Goal: Task Accomplishment & Management: Manage account settings

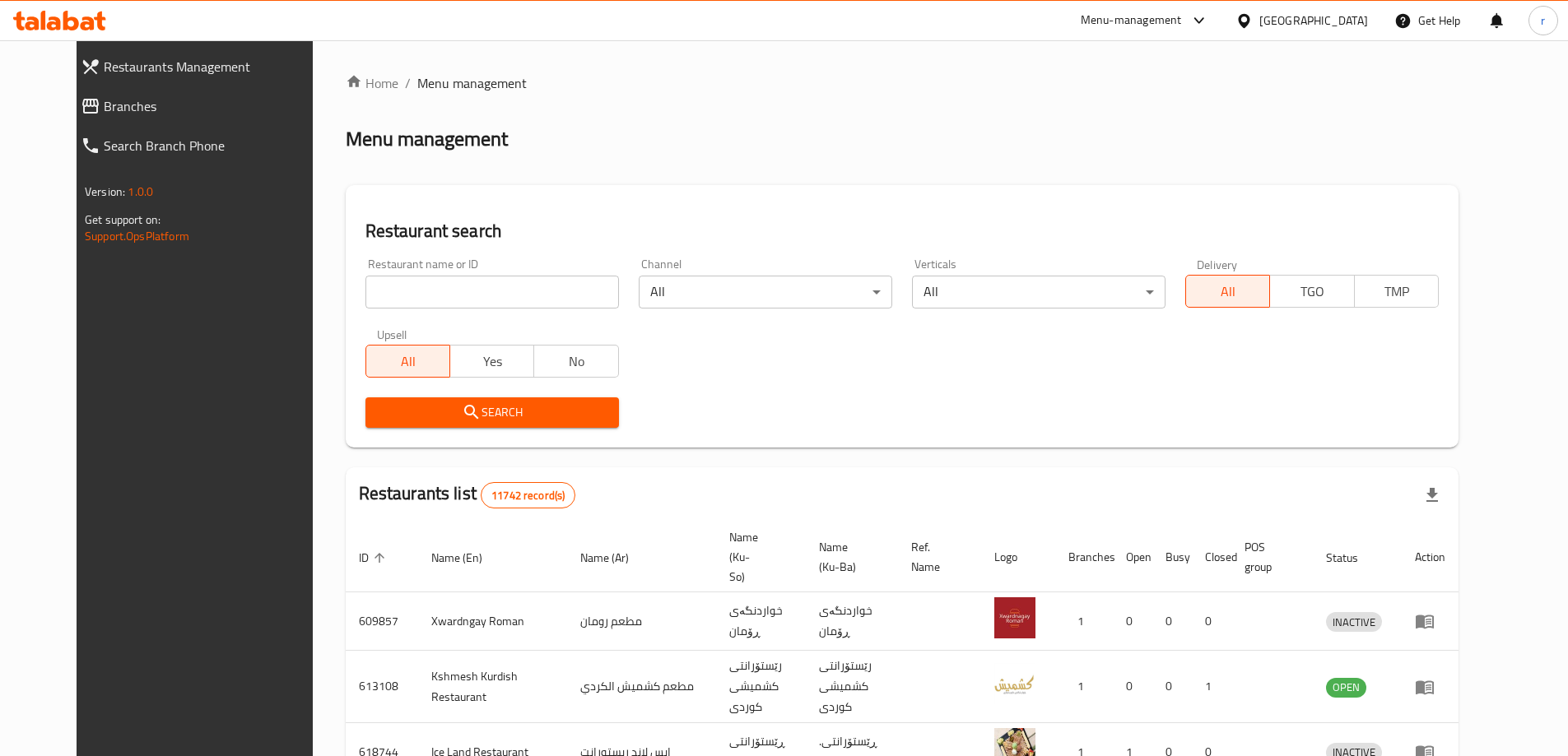
click at [101, 117] on link "Branches" at bounding box center [203, 105] width 271 height 40
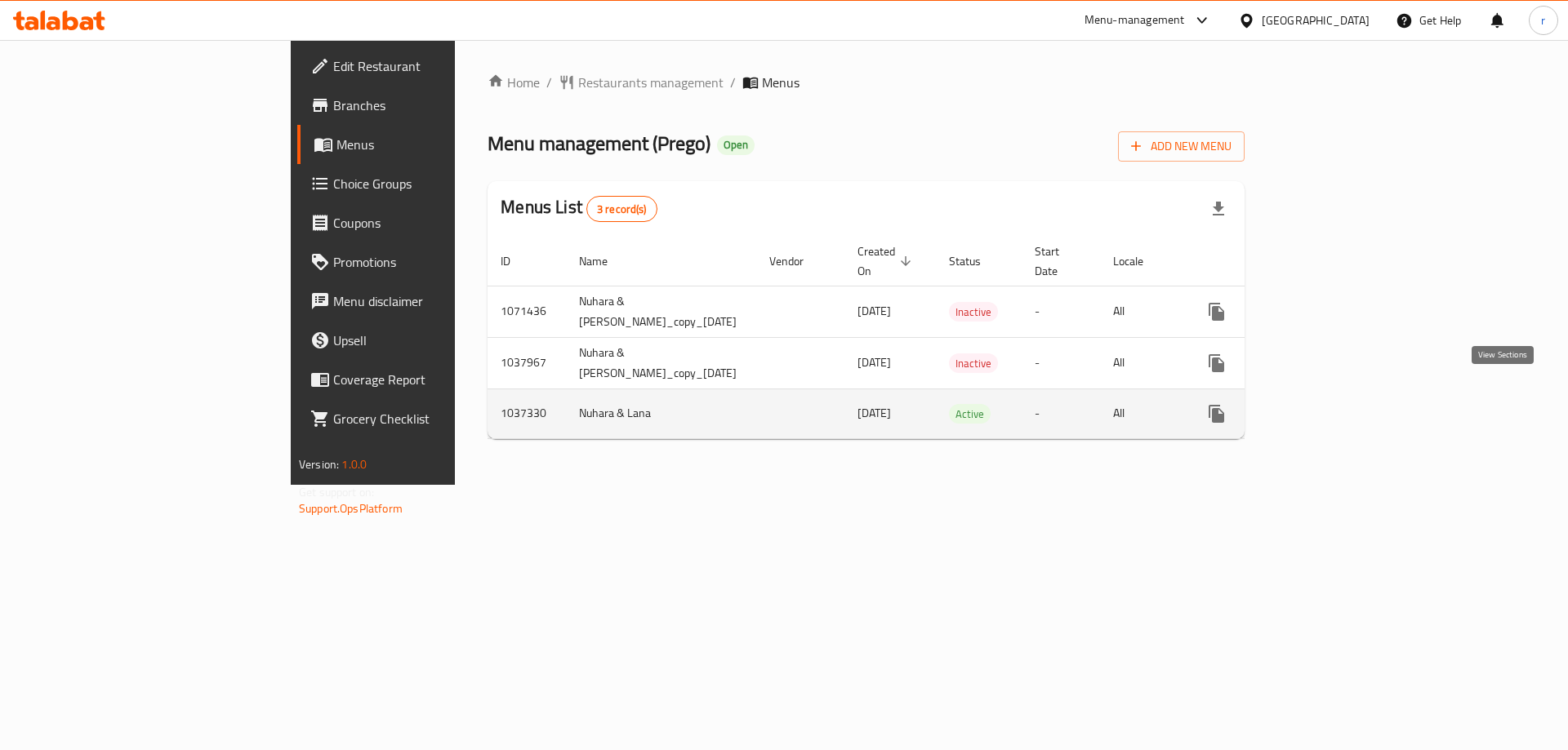
click at [1354, 406] on link "enhanced table" at bounding box center [1334, 413] width 39 height 39
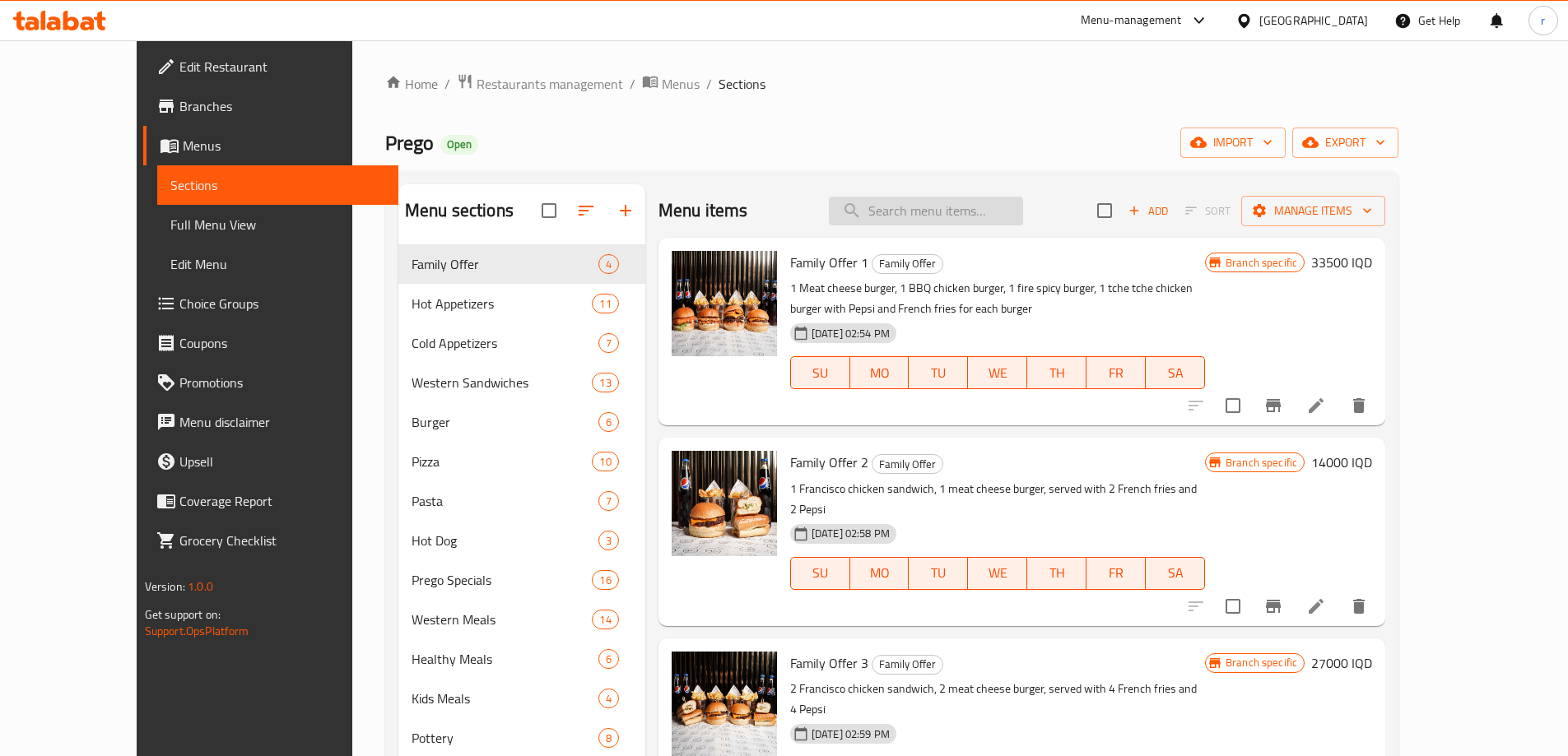
click at [934, 224] on input "search" at bounding box center [925, 211] width 194 height 29
paste input "Full Protein Salad"
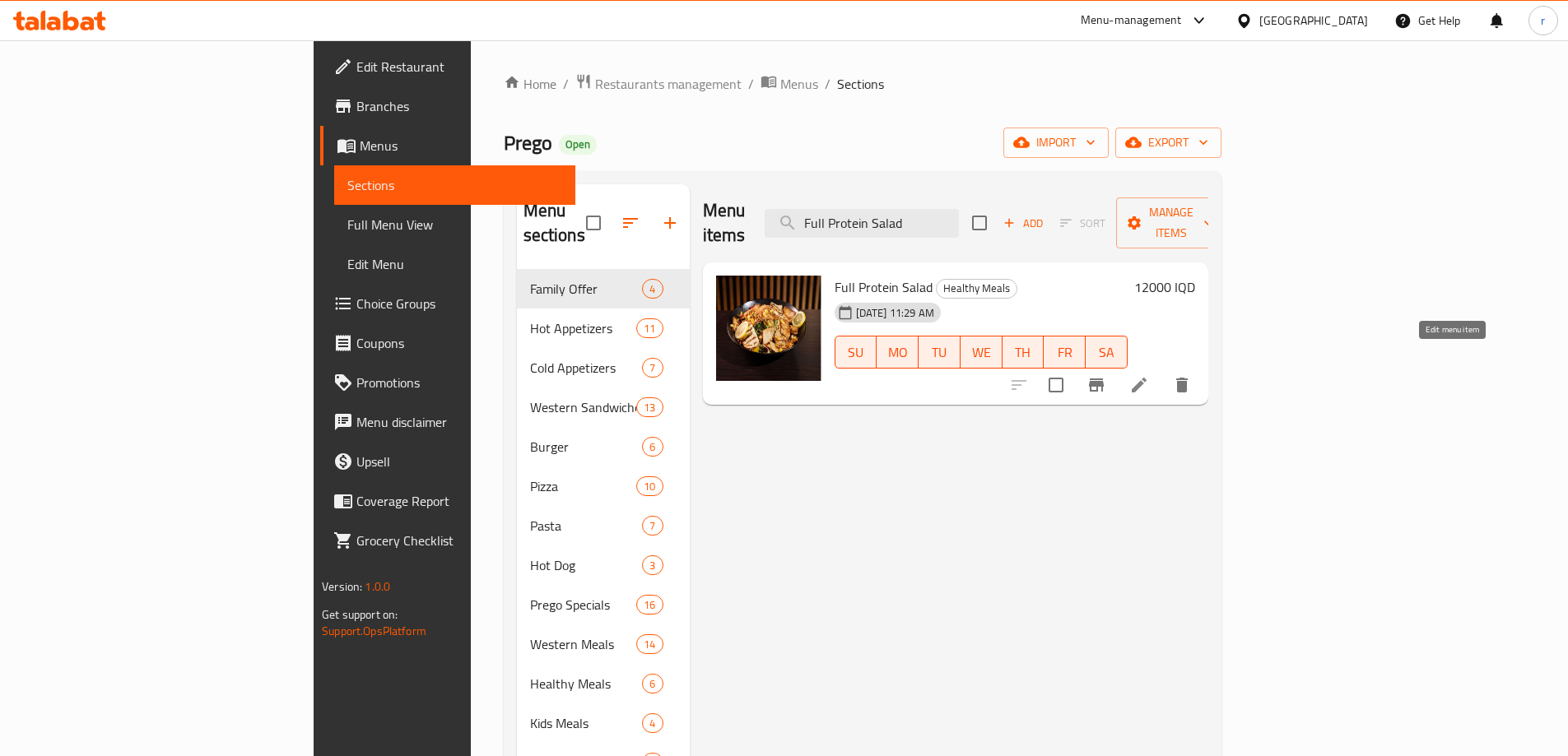
type input "Full Protein Salad"
click at [1147, 378] on icon at bounding box center [1139, 385] width 15 height 15
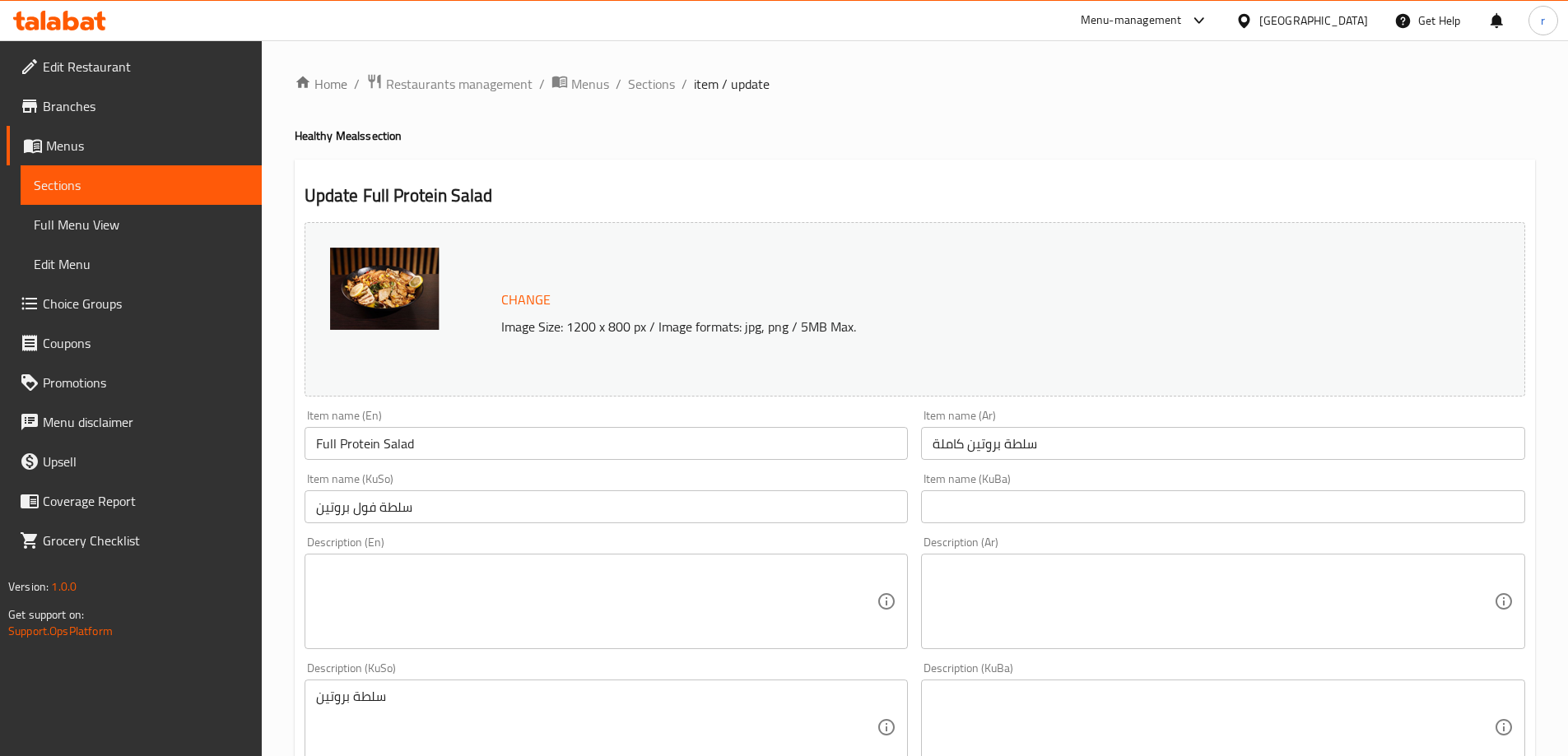
click at [449, 518] on input "سلطة فول بروتين" at bounding box center [606, 506] width 604 height 33
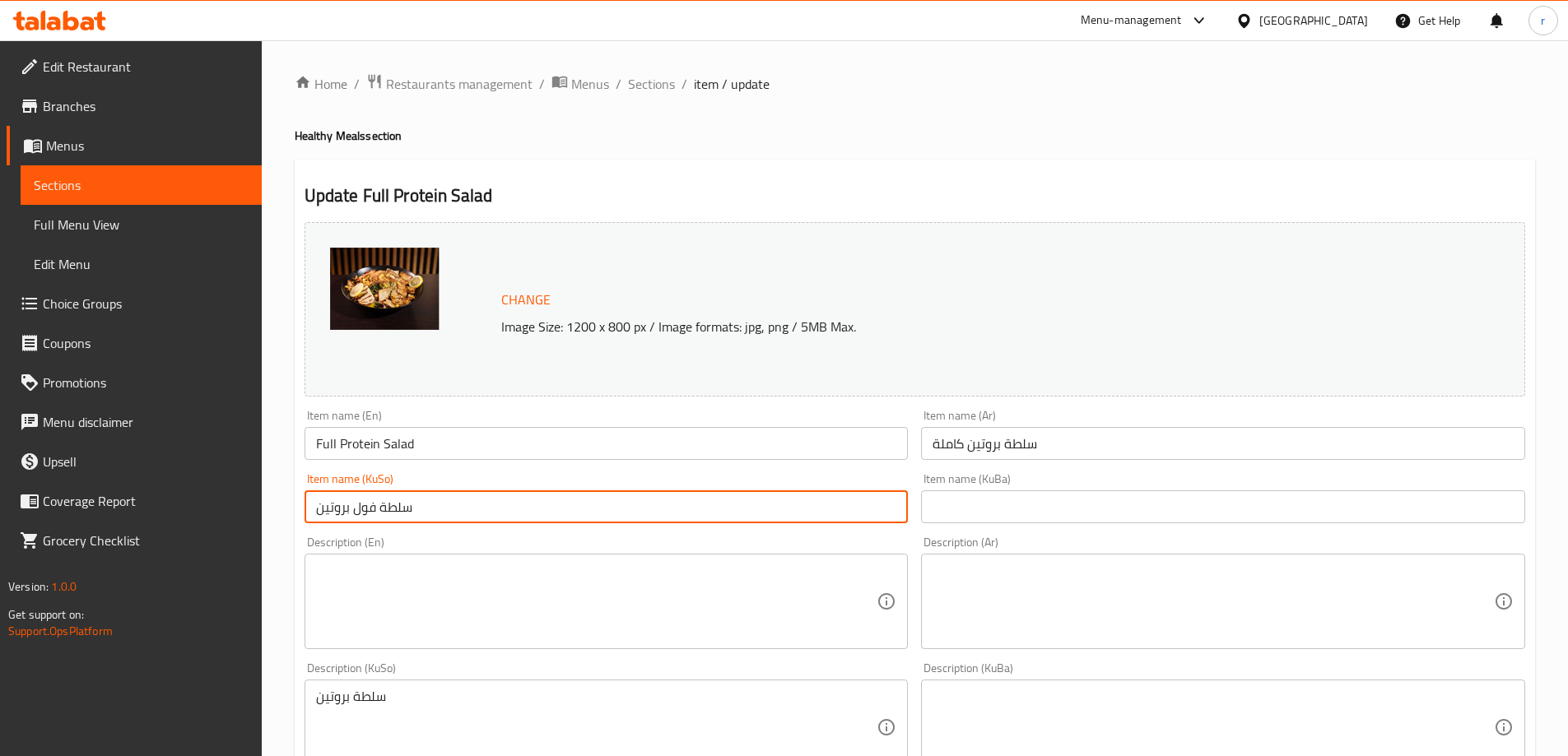
drag, startPoint x: 482, startPoint y: 506, endPoint x: 204, endPoint y: 484, distance: 278.9
click at [204, 484] on div "Edit Restaurant Branches Menus Sections Full Menu View Edit Menu Choice Groups …" at bounding box center [784, 708] width 1568 height 1335
drag, startPoint x: 477, startPoint y: 506, endPoint x: 148, endPoint y: 510, distance: 329.0
click at [148, 510] on div "Edit Restaurant Branches Menus Sections Full Menu View Edit Menu Choice Groups …" at bounding box center [784, 708] width 1568 height 1335
type input "زەڵاتەی پرۆتینی تەواو"
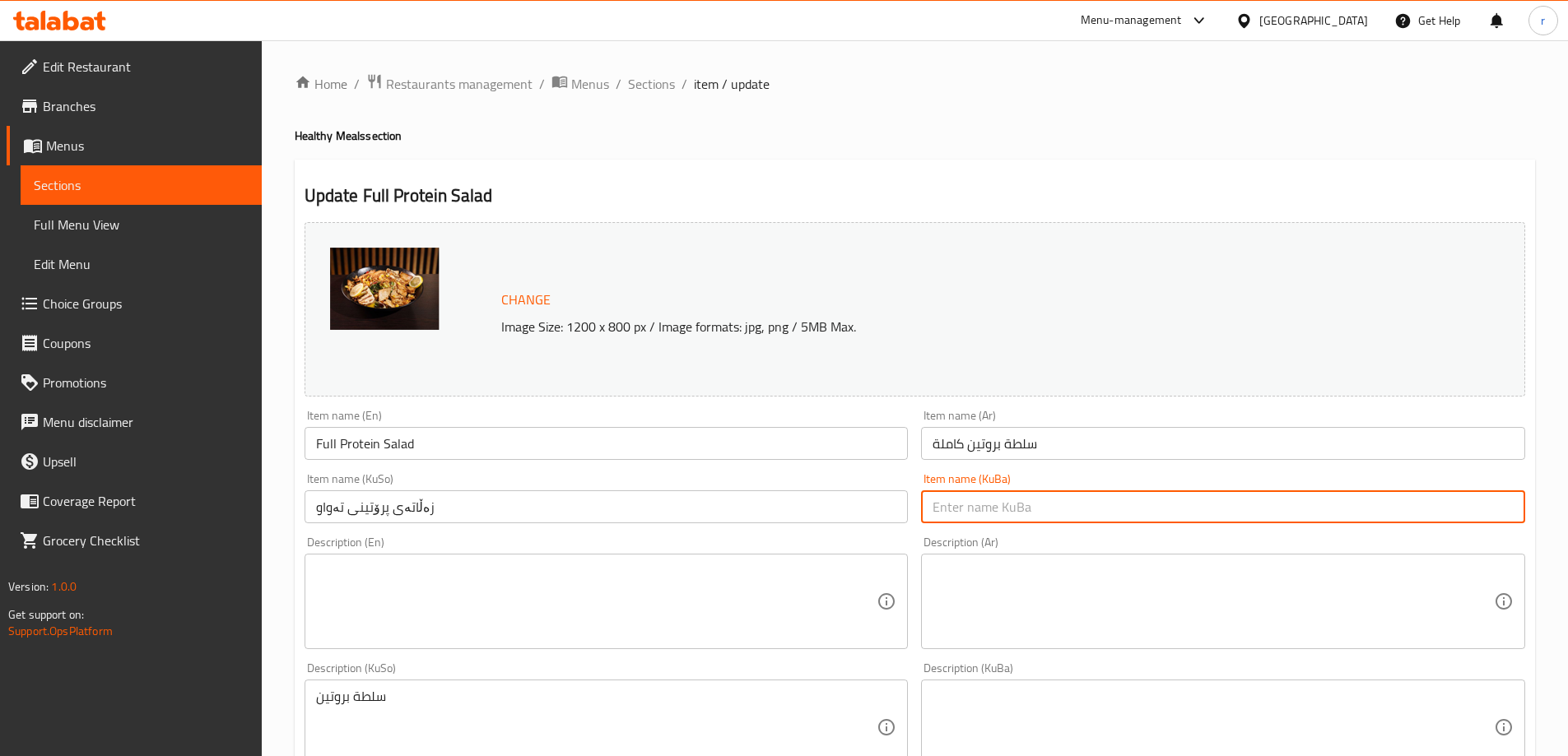
click at [1007, 501] on input "text" at bounding box center [1222, 506] width 604 height 33
paste input "زەڵاتەی پرۆتینی تەواو"
type input "زەڵاتەی پرۆتینی تەواو"
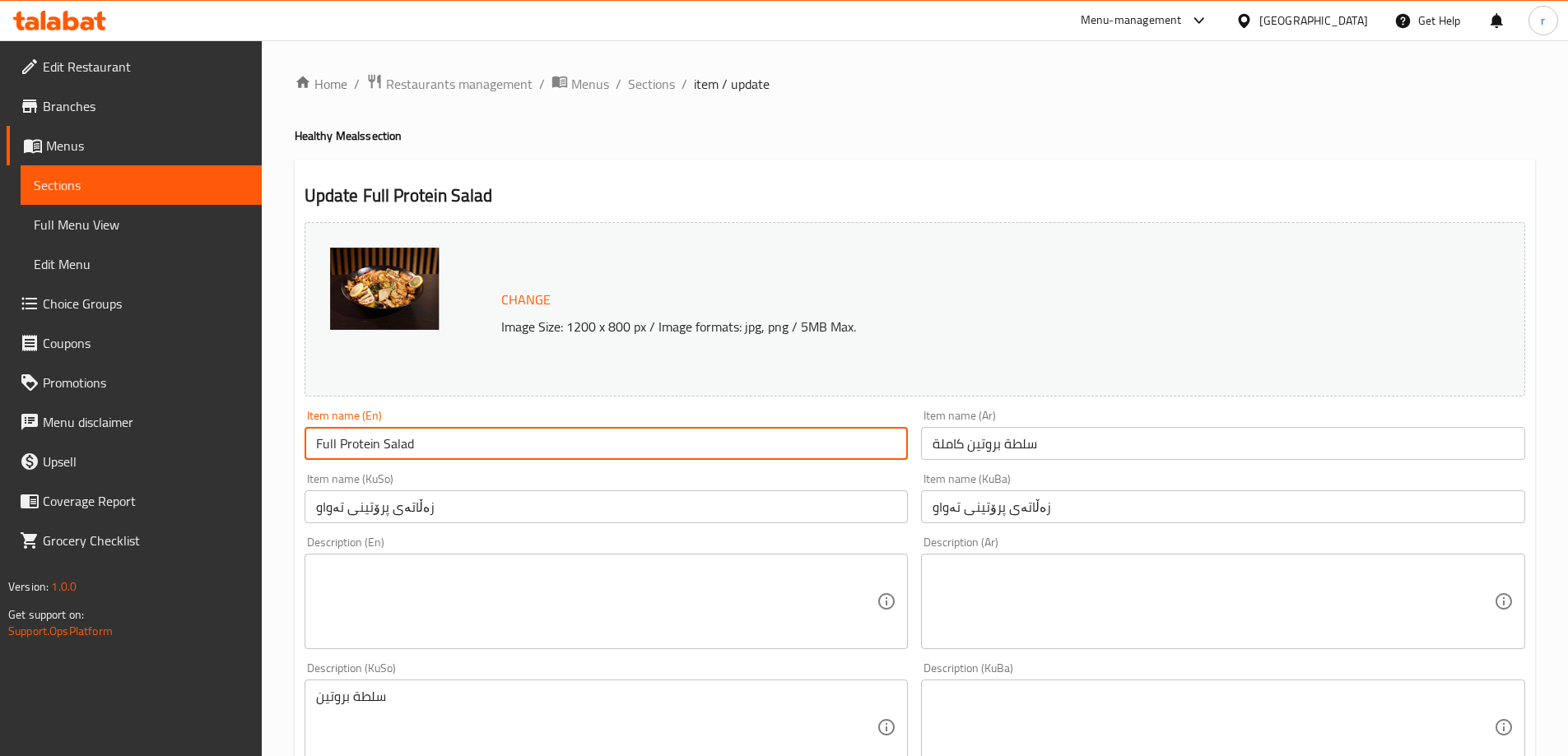
drag, startPoint x: 339, startPoint y: 440, endPoint x: 382, endPoint y: 442, distance: 43.0
click at [382, 442] on input "Full Protein Salad" at bounding box center [606, 443] width 604 height 33
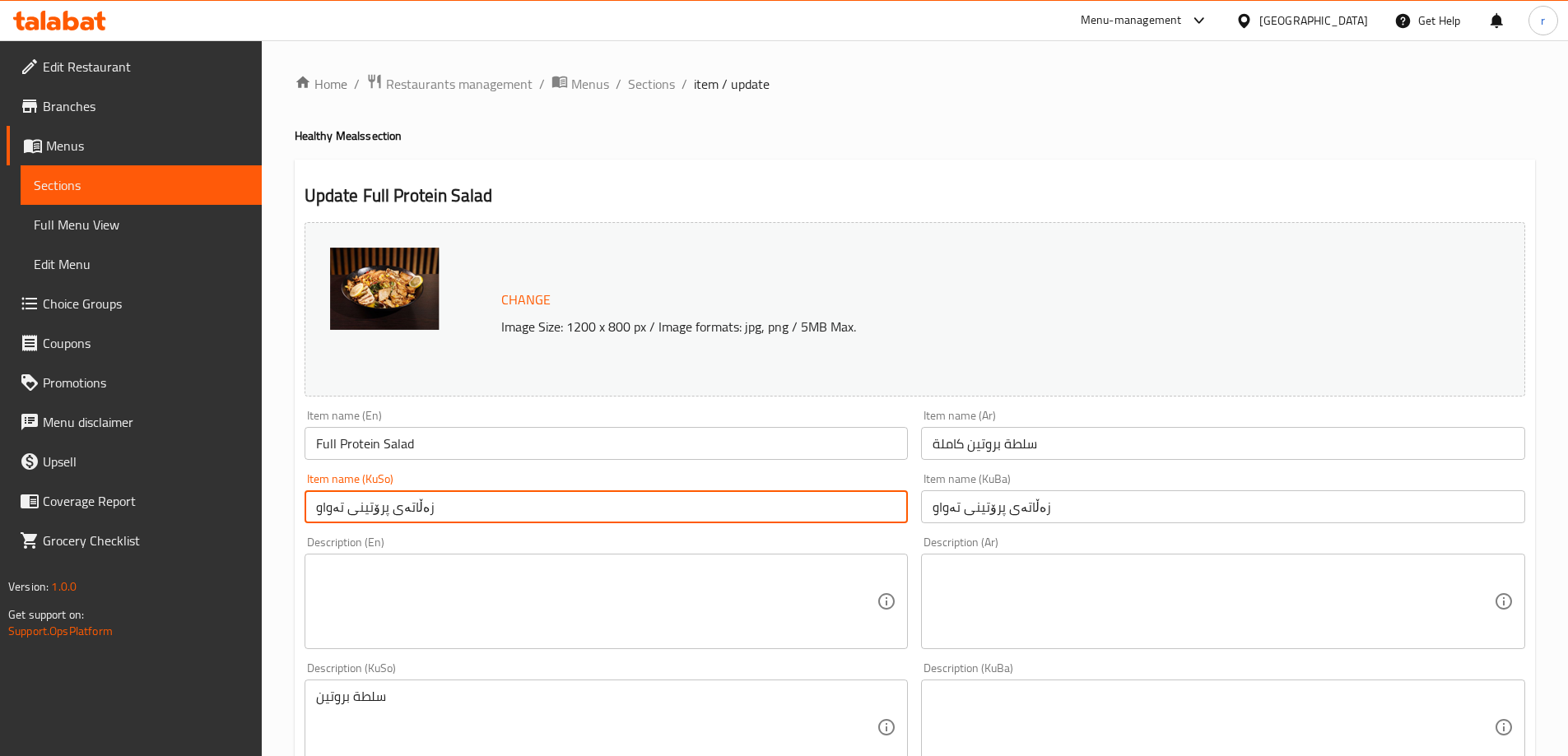
drag, startPoint x: 345, startPoint y: 508, endPoint x: 387, endPoint y: 509, distance: 42.0
click at [387, 509] on input "زەڵاتەی پرۆتینی تەواو" at bounding box center [606, 506] width 604 height 33
click at [363, 506] on input "زەڵاتەی پرۆتینی تەواو" at bounding box center [606, 506] width 604 height 33
drag, startPoint x: 346, startPoint y: 510, endPoint x: 361, endPoint y: 508, distance: 15.1
click at [383, 512] on input "زەڵاتەی پرۆتینی تەواو" at bounding box center [606, 506] width 604 height 33
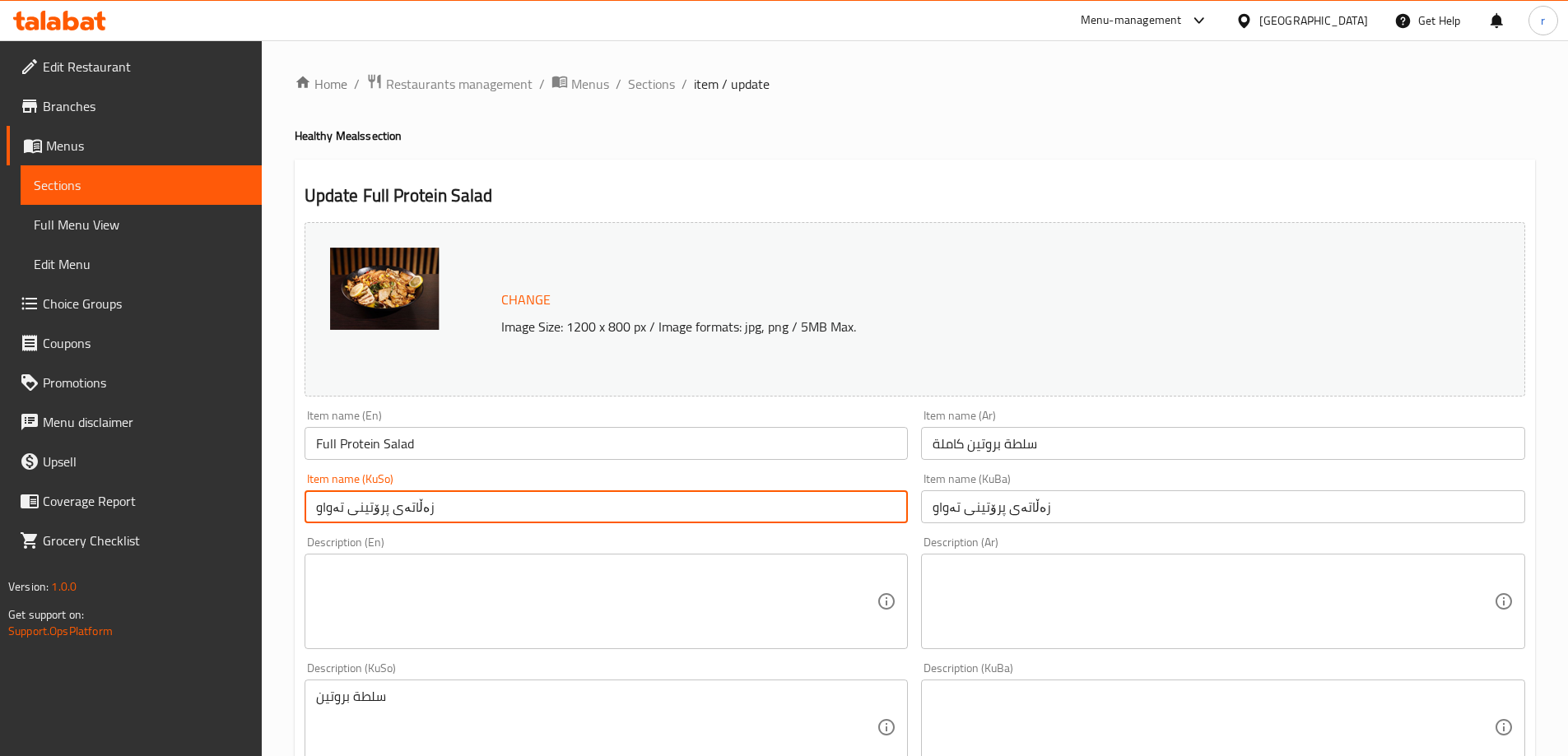
click at [358, 508] on input "زەڵاتەی پرۆتینی تەواو" at bounding box center [606, 506] width 604 height 33
drag, startPoint x: 355, startPoint y: 510, endPoint x: 383, endPoint y: 510, distance: 28.0
click at [383, 510] on input "زەڵاتەی پرۆتینی تەواو" at bounding box center [606, 506] width 604 height 33
drag, startPoint x: 355, startPoint y: 506, endPoint x: 384, endPoint y: 508, distance: 29.1
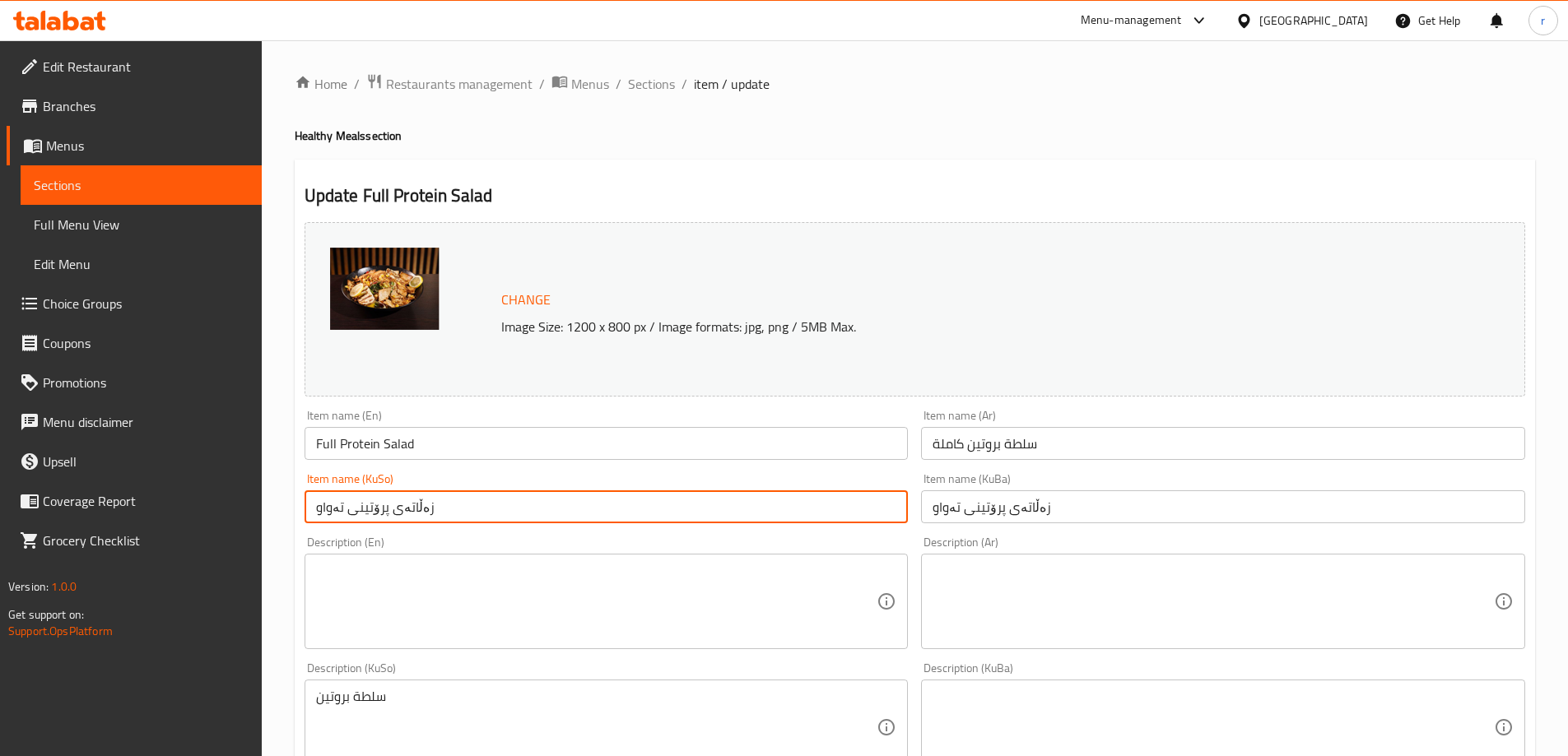
click at [384, 508] on input "زەڵاتەی پرۆتینی تەواو" at bounding box center [606, 506] width 604 height 33
click at [460, 508] on input "زەڵاتەی پرۆتینی تەواو" at bounding box center [606, 506] width 604 height 33
drag, startPoint x: 468, startPoint y: 503, endPoint x: 249, endPoint y: 511, distance: 219.1
click at [249, 511] on div "Edit Restaurant Branches Menus Sections Full Menu View Edit Menu Choice Groups …" at bounding box center [784, 708] width 1568 height 1335
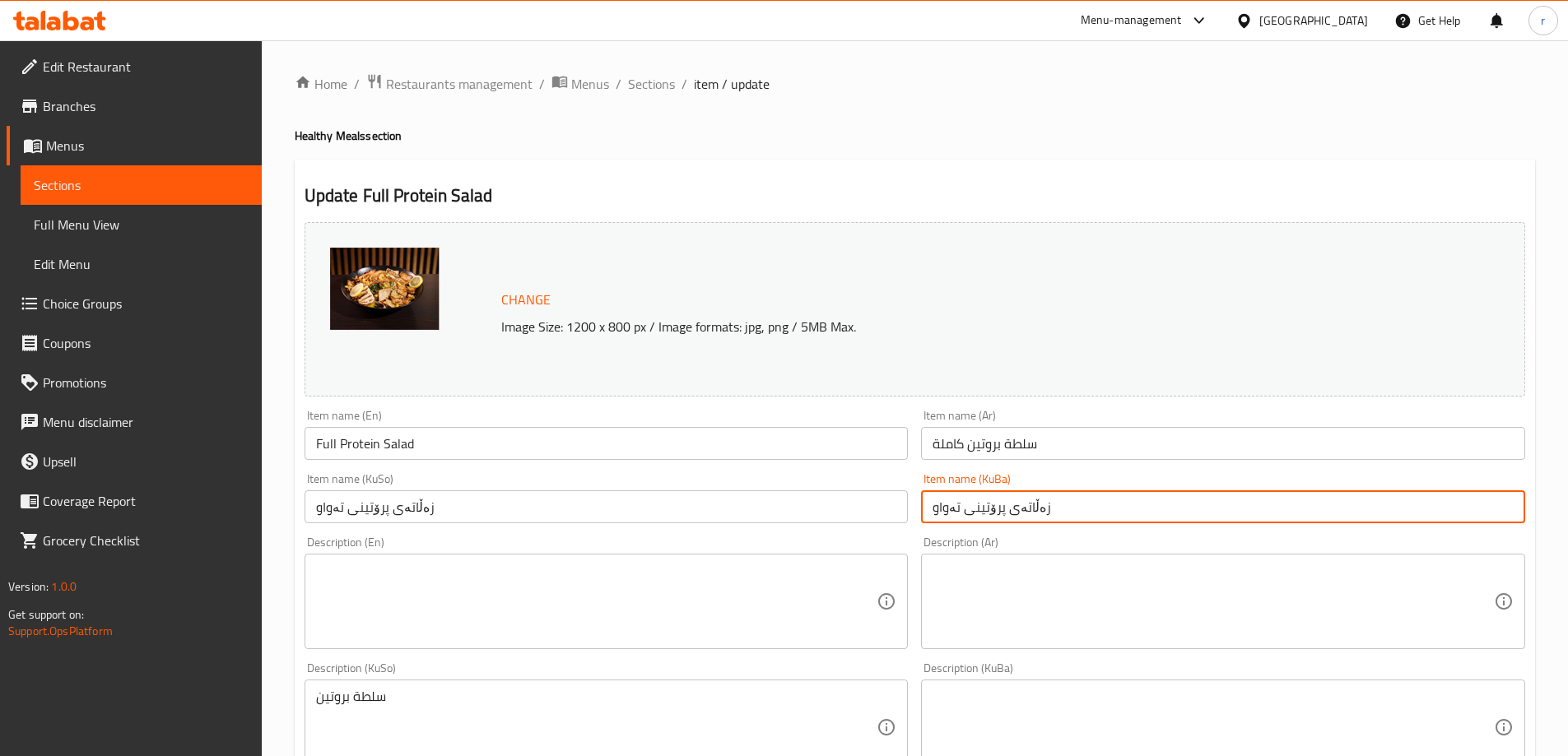
drag, startPoint x: 1087, startPoint y: 505, endPoint x: 770, endPoint y: 512, distance: 317.1
click at [770, 512] on div "Change Image Size: 1200 x 800 px / Image formats: jpg, png / 5MB Max. Item name…" at bounding box center [915, 676] width 1234 height 922
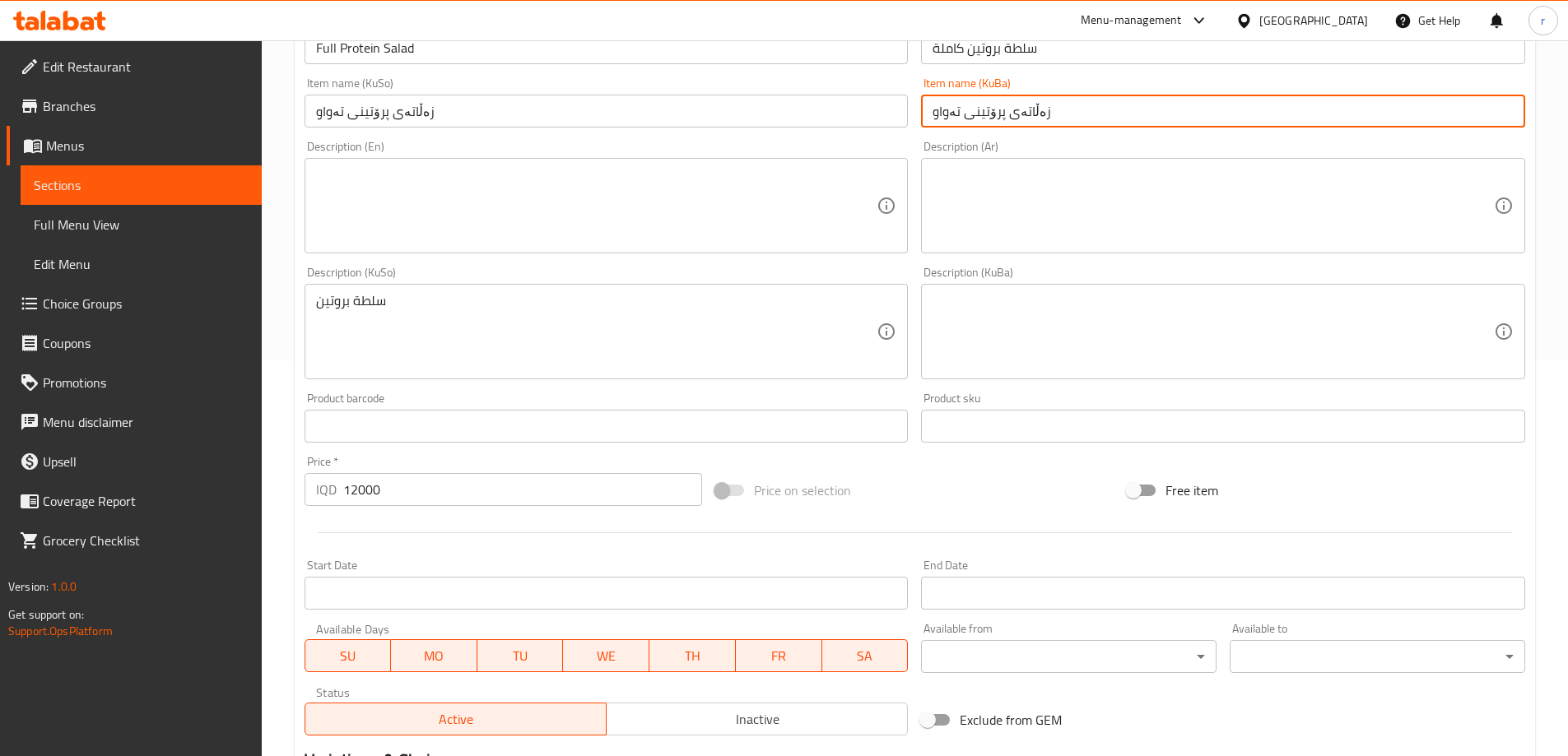
scroll to position [549, 0]
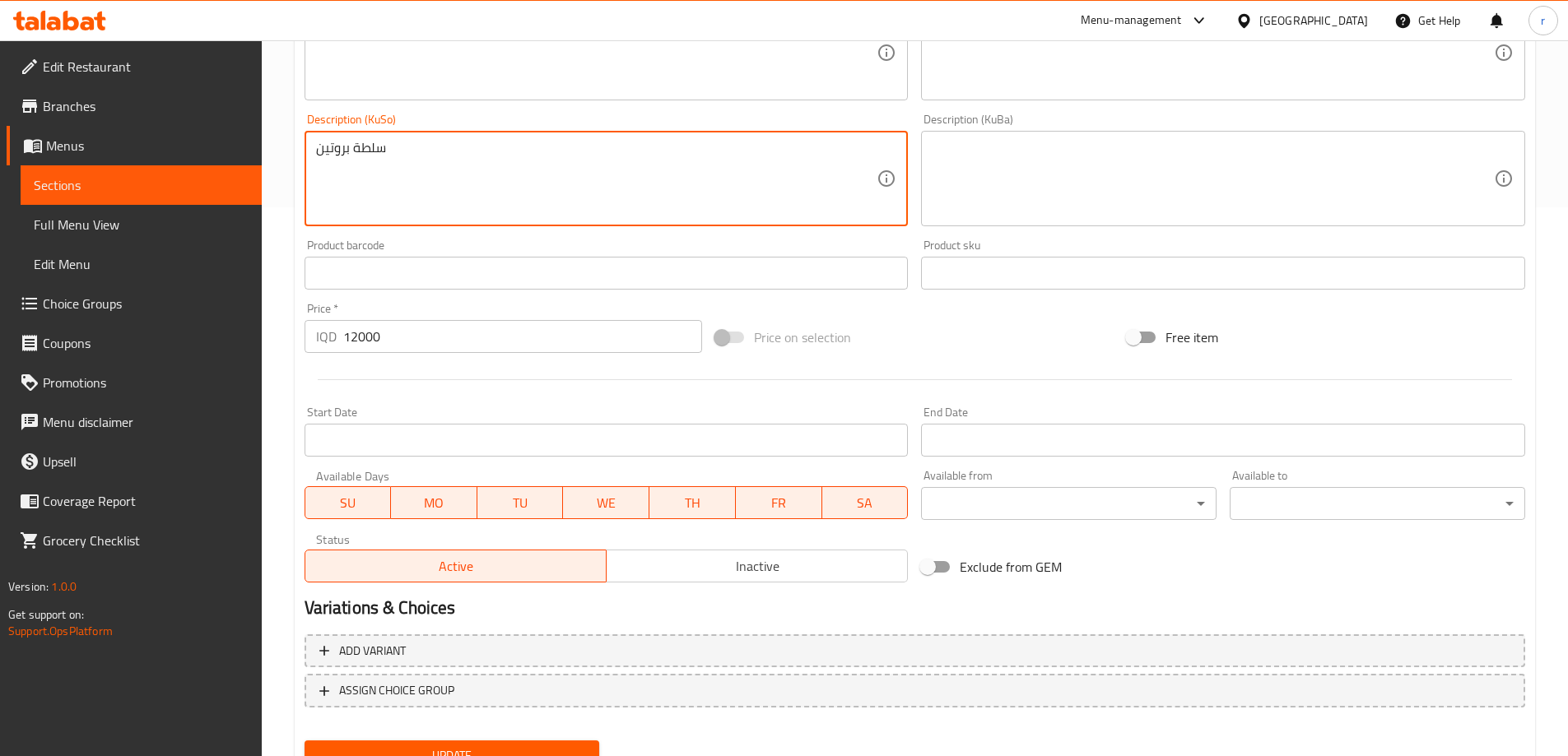
drag, startPoint x: 468, startPoint y: 164, endPoint x: 85, endPoint y: 193, distance: 384.1
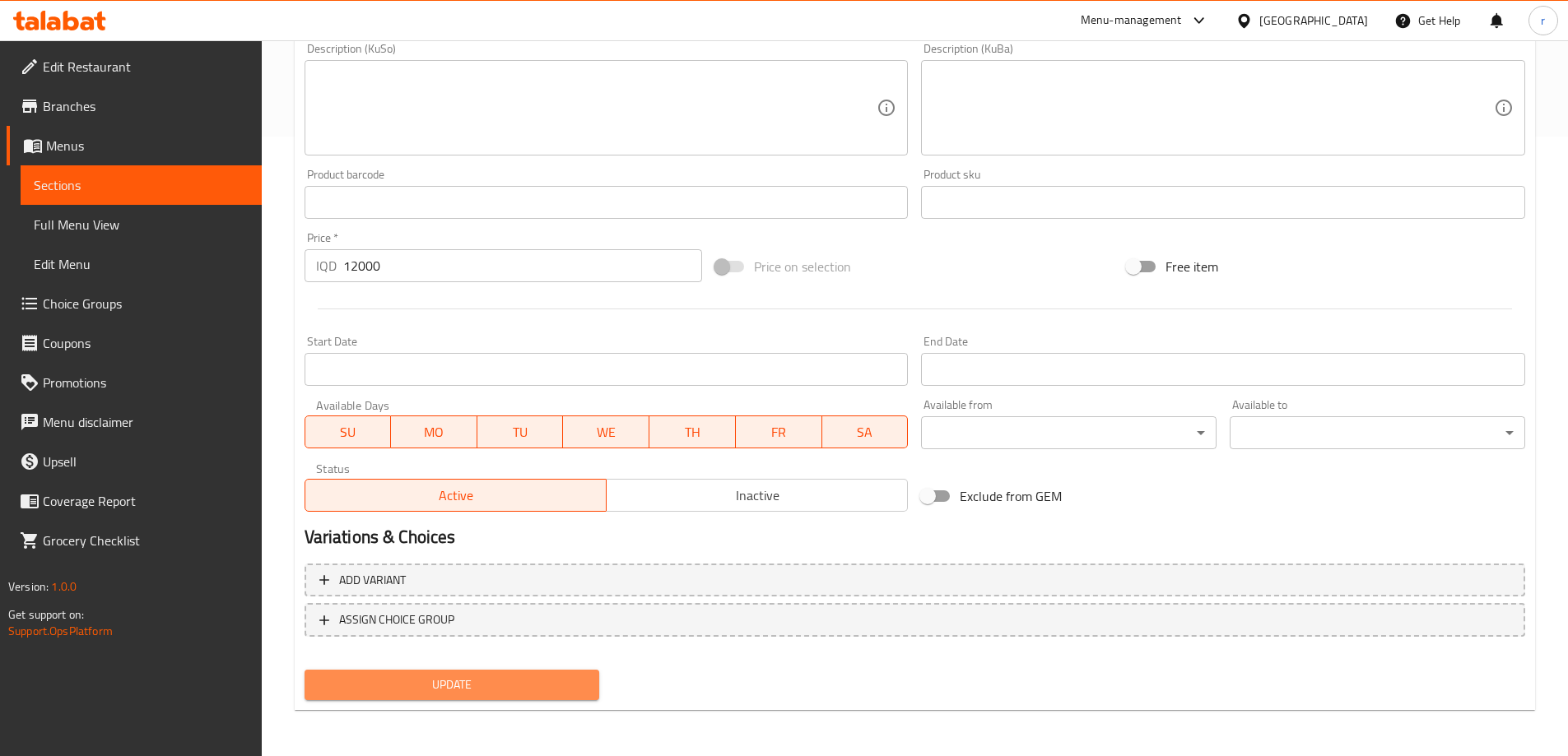
click at [438, 684] on span "Update" at bounding box center [452, 684] width 269 height 20
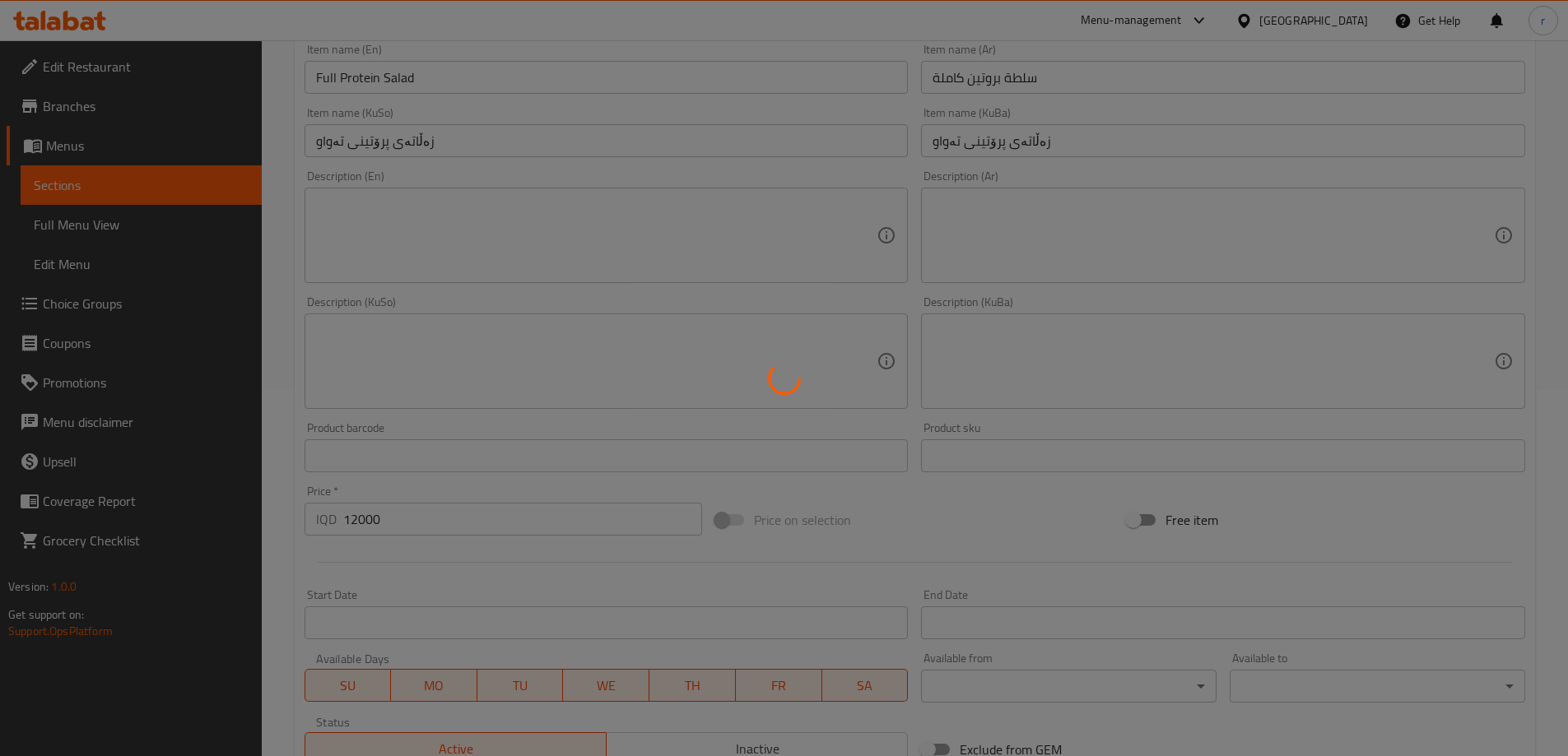
scroll to position [0, 0]
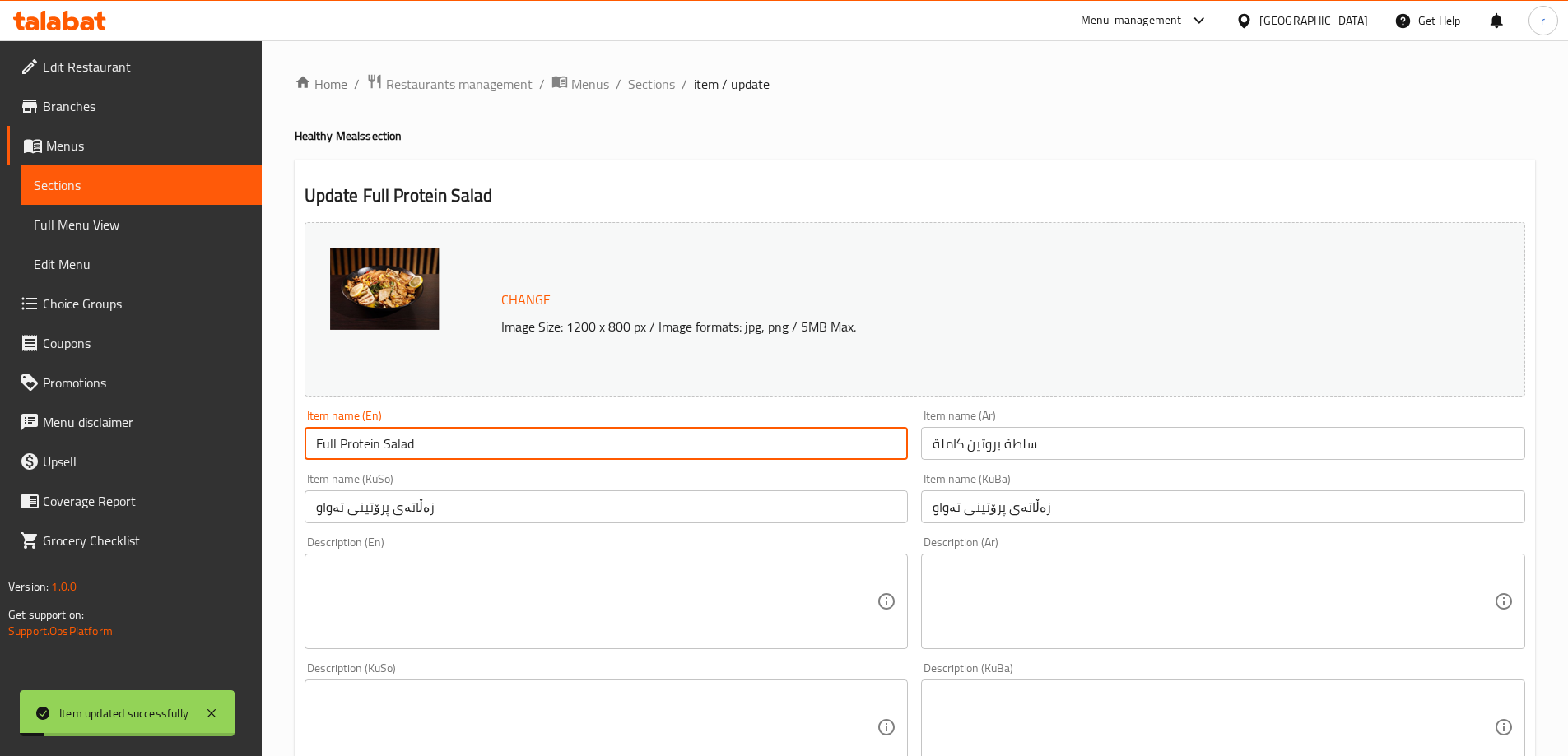
drag, startPoint x: 493, startPoint y: 446, endPoint x: 197, endPoint y: 444, distance: 296.0
click at [197, 444] on div "Edit Restaurant Branches Menus Sections Full Menu View Edit Menu Choice Groups …" at bounding box center [784, 708] width 1568 height 1335
click at [110, 231] on span "Full Menu View" at bounding box center [141, 224] width 215 height 19
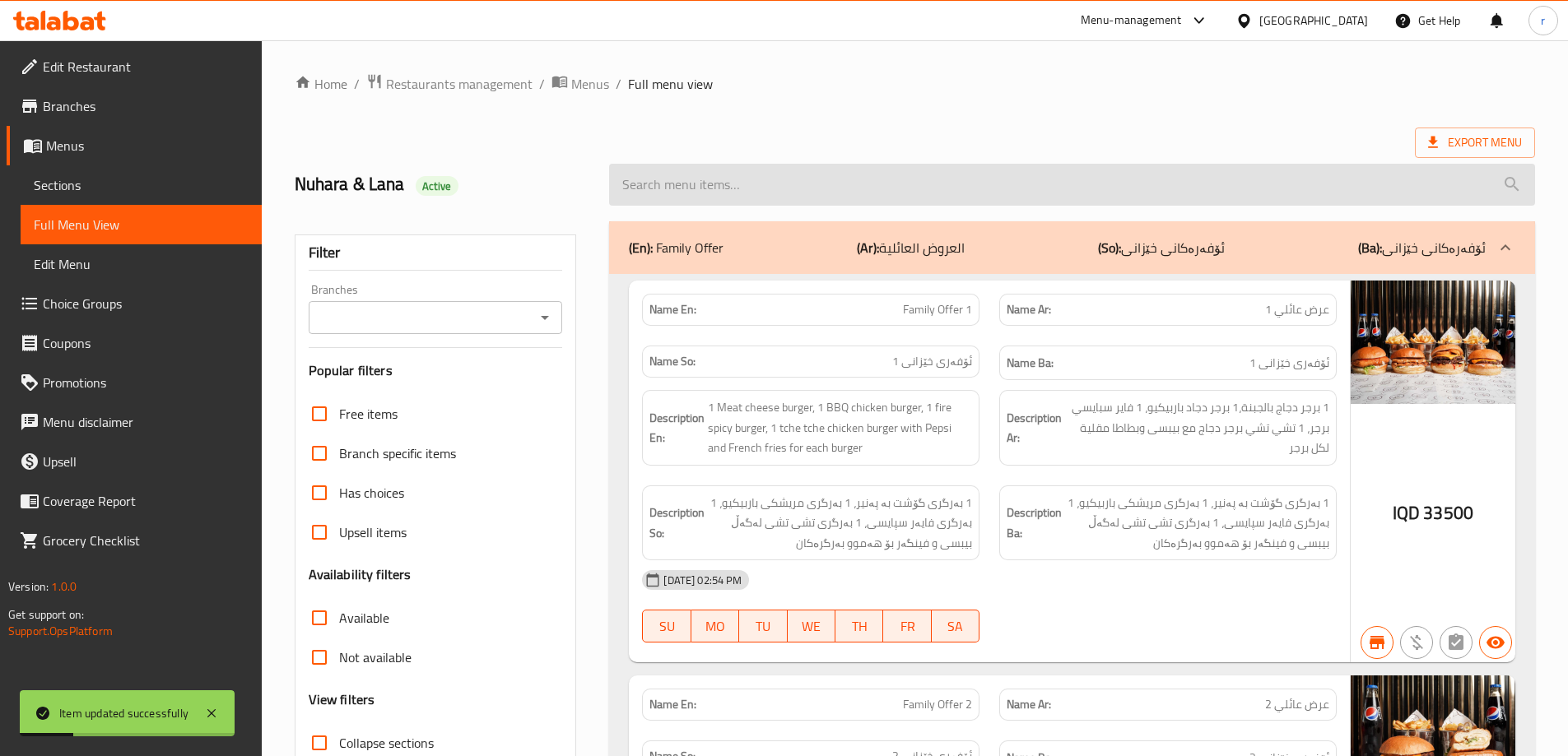
click at [749, 196] on input "search" at bounding box center [1071, 185] width 926 height 42
paste input "Full Protein Salad"
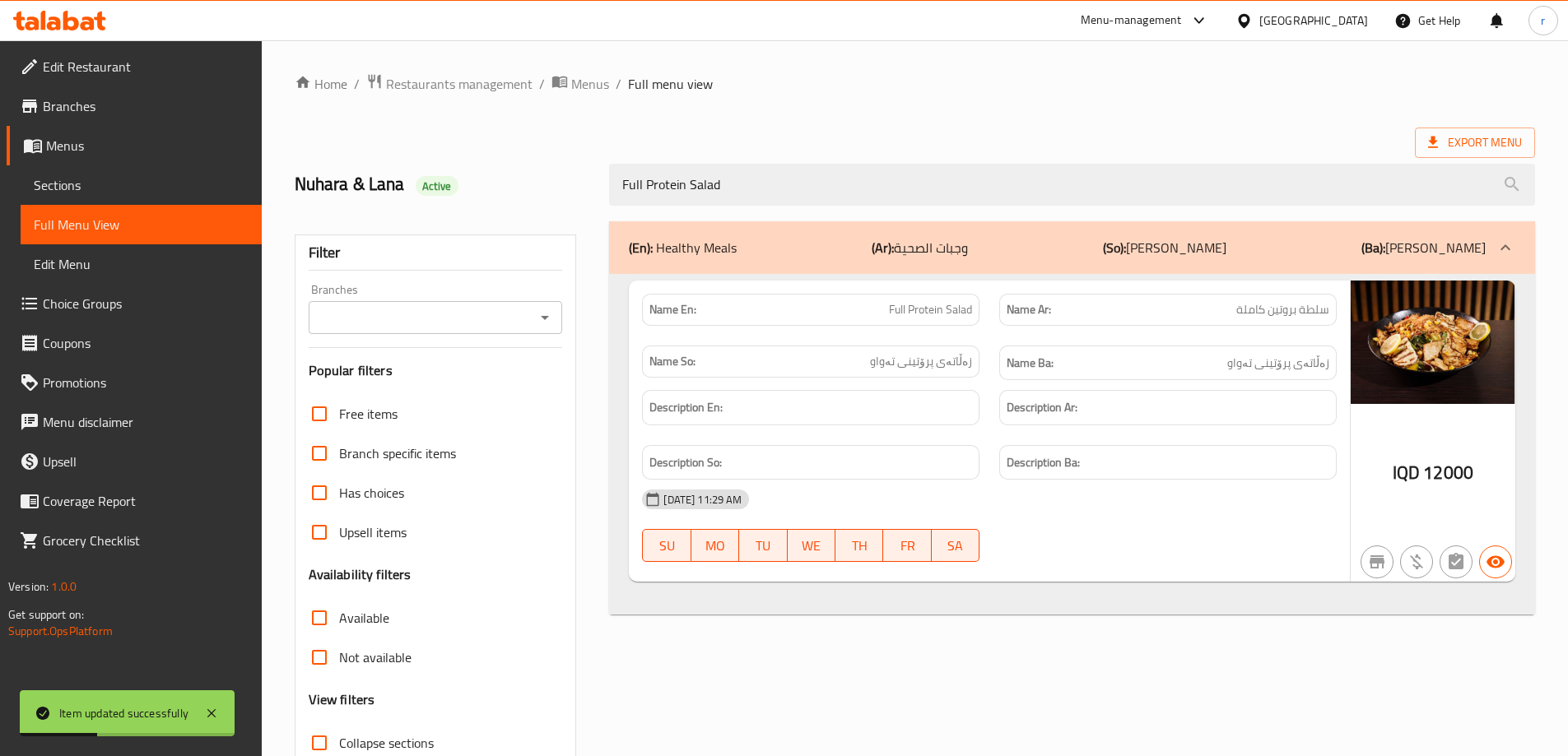
type input "Full Protein Salad"
click at [412, 326] on input "Branches" at bounding box center [422, 317] width 217 height 23
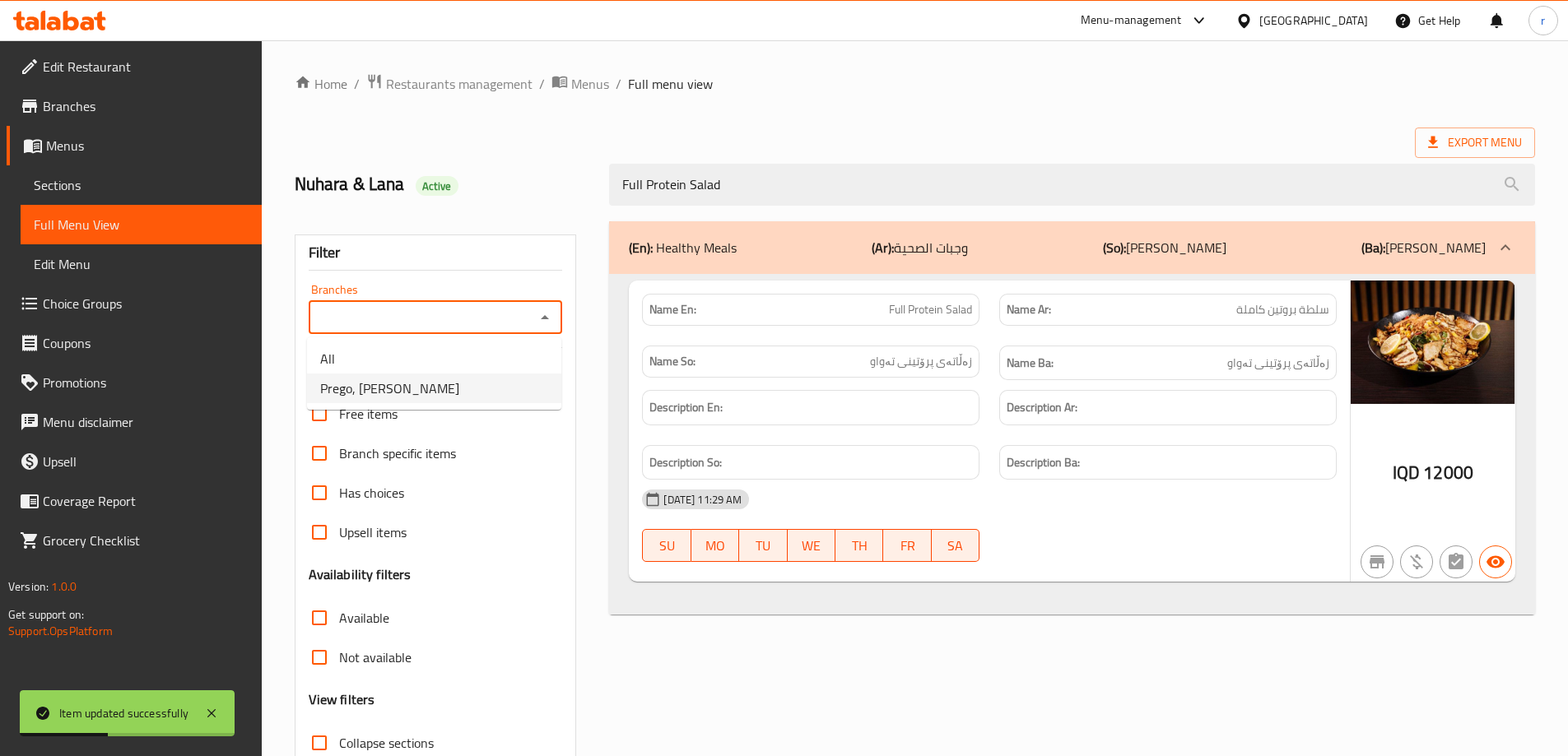
click at [403, 388] on span "Prego, [PERSON_NAME]" at bounding box center [390, 388] width 139 height 19
type input "Prego, [PERSON_NAME]"
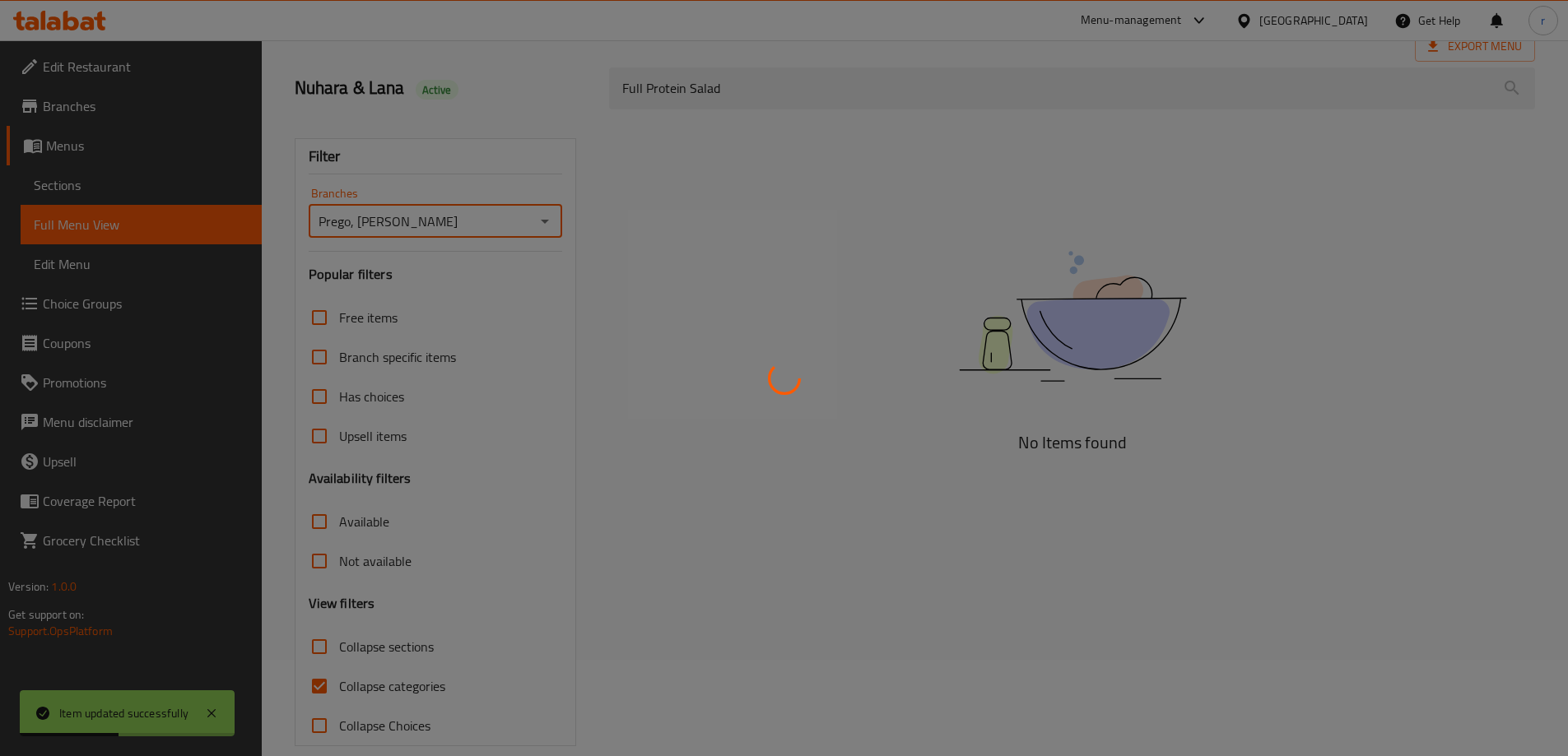
scroll to position [120, 0]
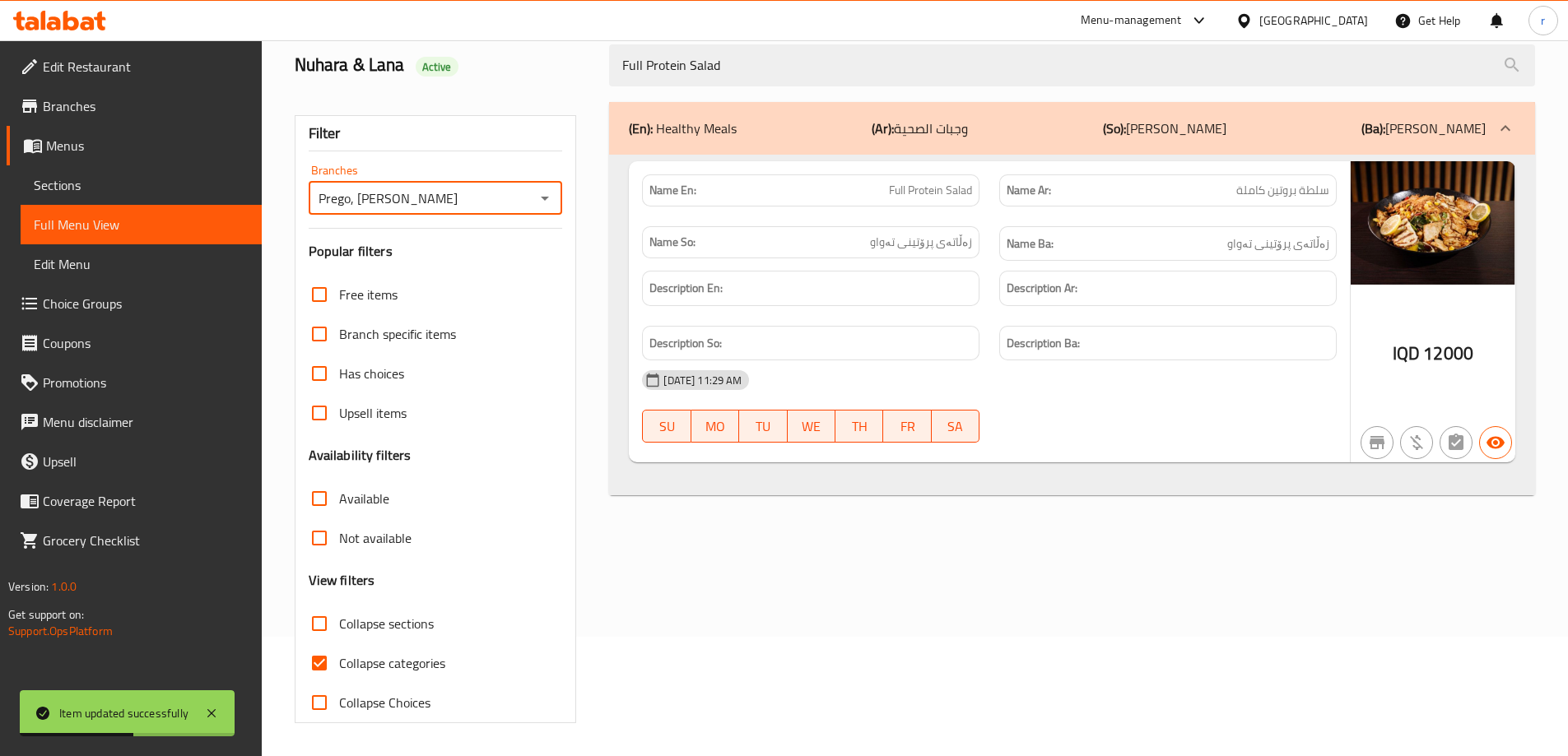
click at [385, 664] on span "Collapse categories" at bounding box center [392, 663] width 106 height 19
click at [339, 664] on input "Collapse categories" at bounding box center [319, 663] width 40 height 40
checkbox input "false"
